Goal: Task Accomplishment & Management: Use online tool/utility

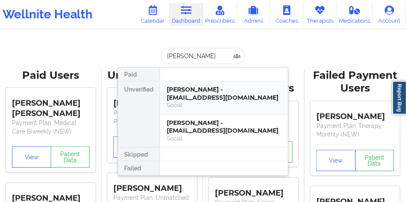
click at [198, 87] on div "[PERSON_NAME] - [EMAIL_ADDRESS][DOMAIN_NAME]" at bounding box center [224, 93] width 114 height 16
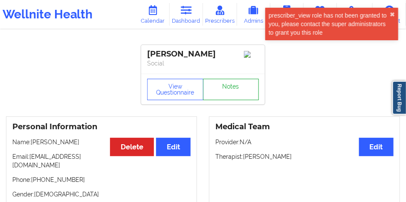
click at [230, 83] on link "Notes" at bounding box center [231, 89] width 56 height 21
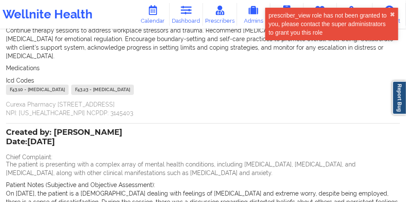
scroll to position [171, 0]
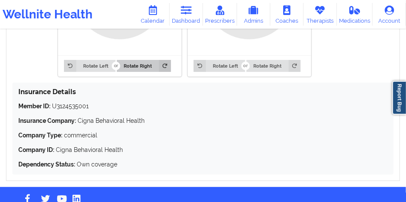
scroll to position [790, 0]
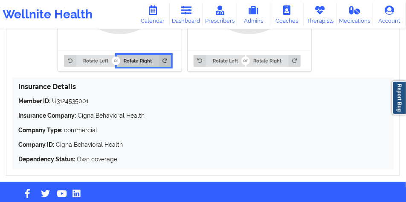
click at [135, 67] on button "Rotate Right" at bounding box center [144, 61] width 54 height 12
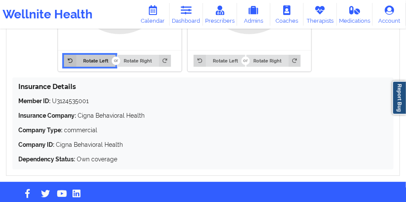
click at [102, 67] on button "Rotate Left" at bounding box center [89, 61] width 51 height 12
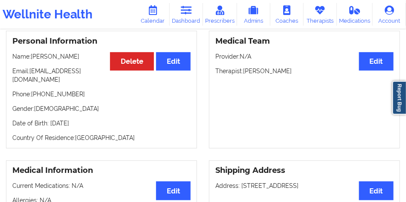
scroll to position [0, 0]
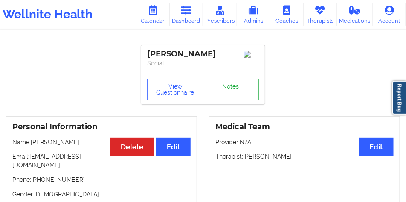
click at [225, 93] on link "Notes" at bounding box center [231, 89] width 56 height 21
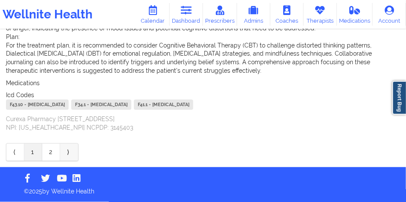
click at [65, 149] on link "⟩" at bounding box center [69, 151] width 18 height 17
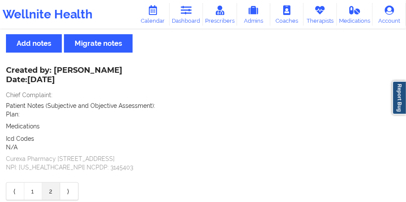
scroll to position [67, 0]
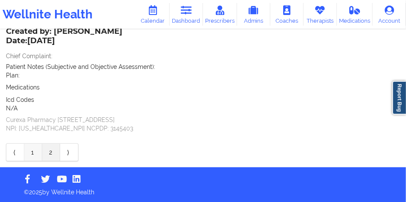
click at [35, 145] on link "1" at bounding box center [33, 151] width 18 height 17
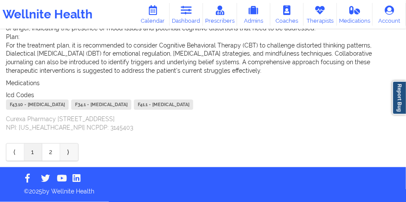
click at [74, 149] on link "⟩" at bounding box center [69, 151] width 18 height 17
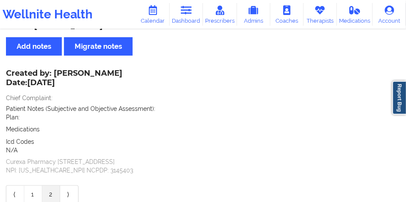
scroll to position [0, 0]
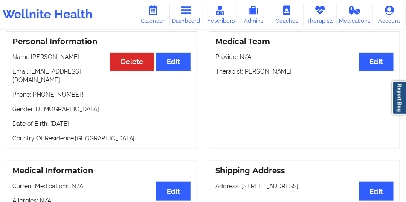
scroll to position [85, 0]
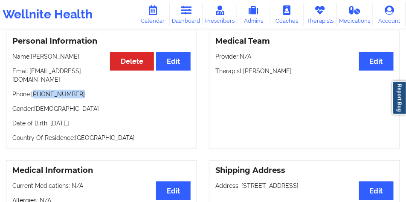
drag, startPoint x: 82, startPoint y: 97, endPoint x: 35, endPoint y: 96, distance: 47.0
click at [35, 96] on p "Phone: [PHONE_NUMBER]" at bounding box center [101, 94] width 178 height 9
copy p "[PHONE_NUMBER]"
click at [79, 95] on p "Phone: [PHONE_NUMBER]" at bounding box center [101, 94] width 178 height 9
drag, startPoint x: 83, startPoint y: 95, endPoint x: 35, endPoint y: 97, distance: 47.9
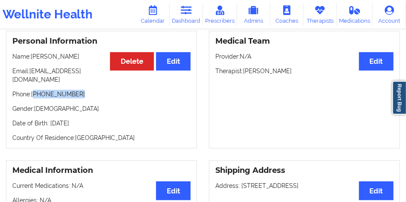
click at [35, 97] on p "Phone: [PHONE_NUMBER]" at bounding box center [101, 94] width 178 height 9
copy p "[PHONE_NUMBER]"
